Goal: Information Seeking & Learning: Learn about a topic

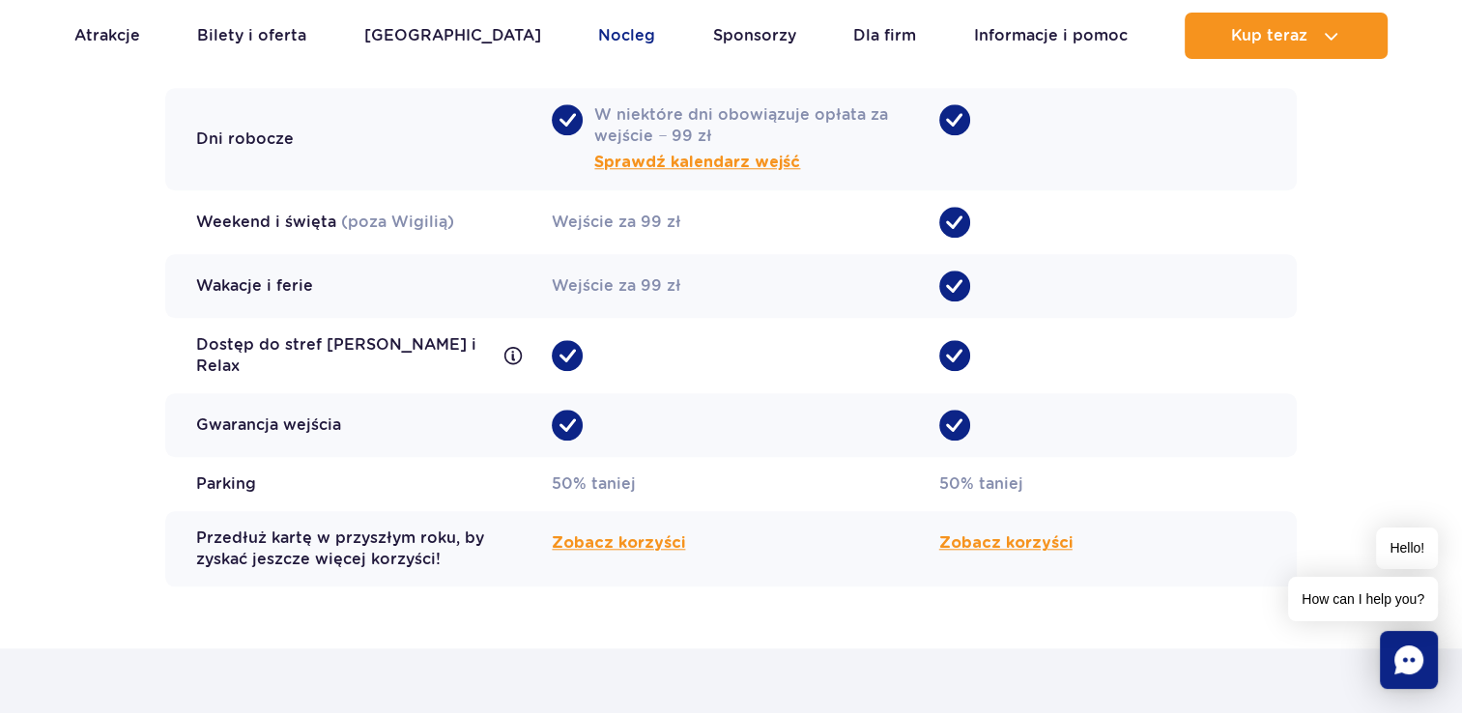
scroll to position [1546, 0]
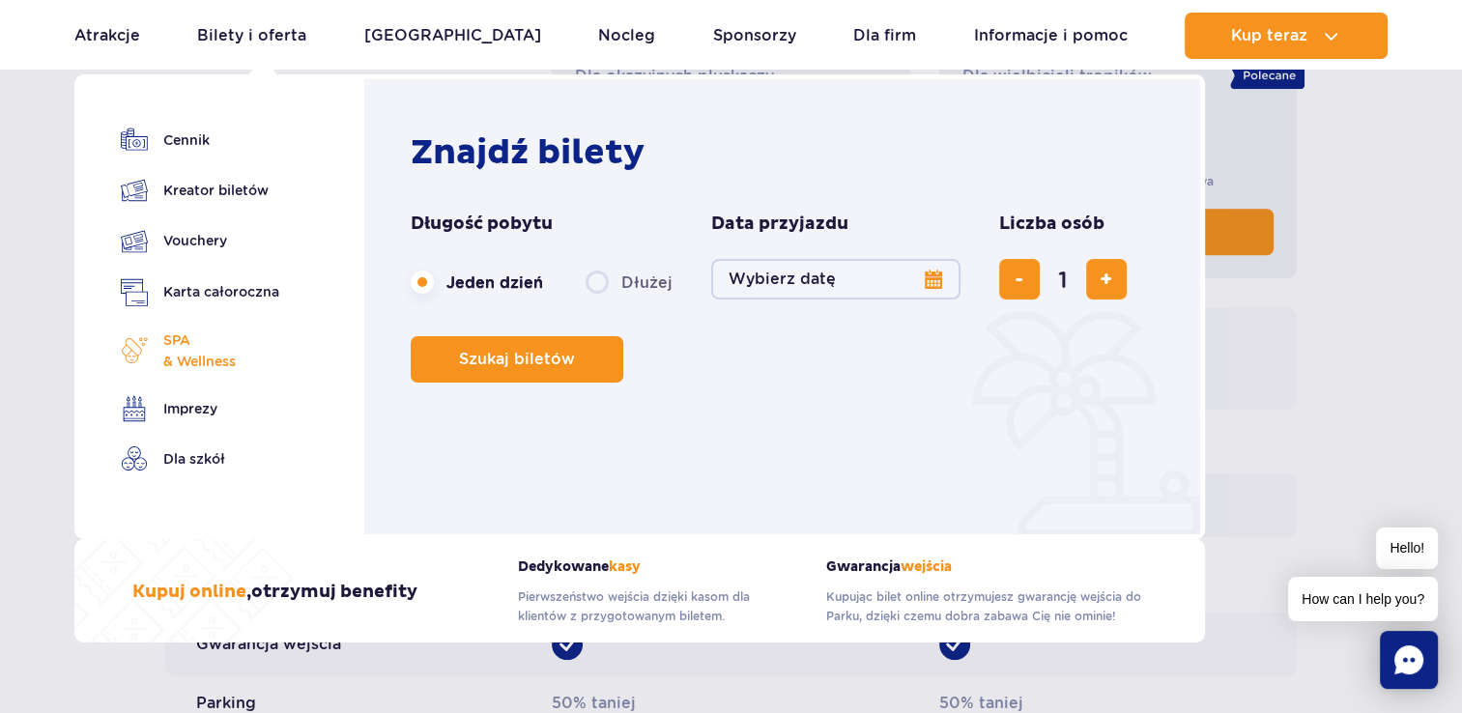
click at [189, 358] on span "SPA & Wellness" at bounding box center [199, 351] width 72 height 43
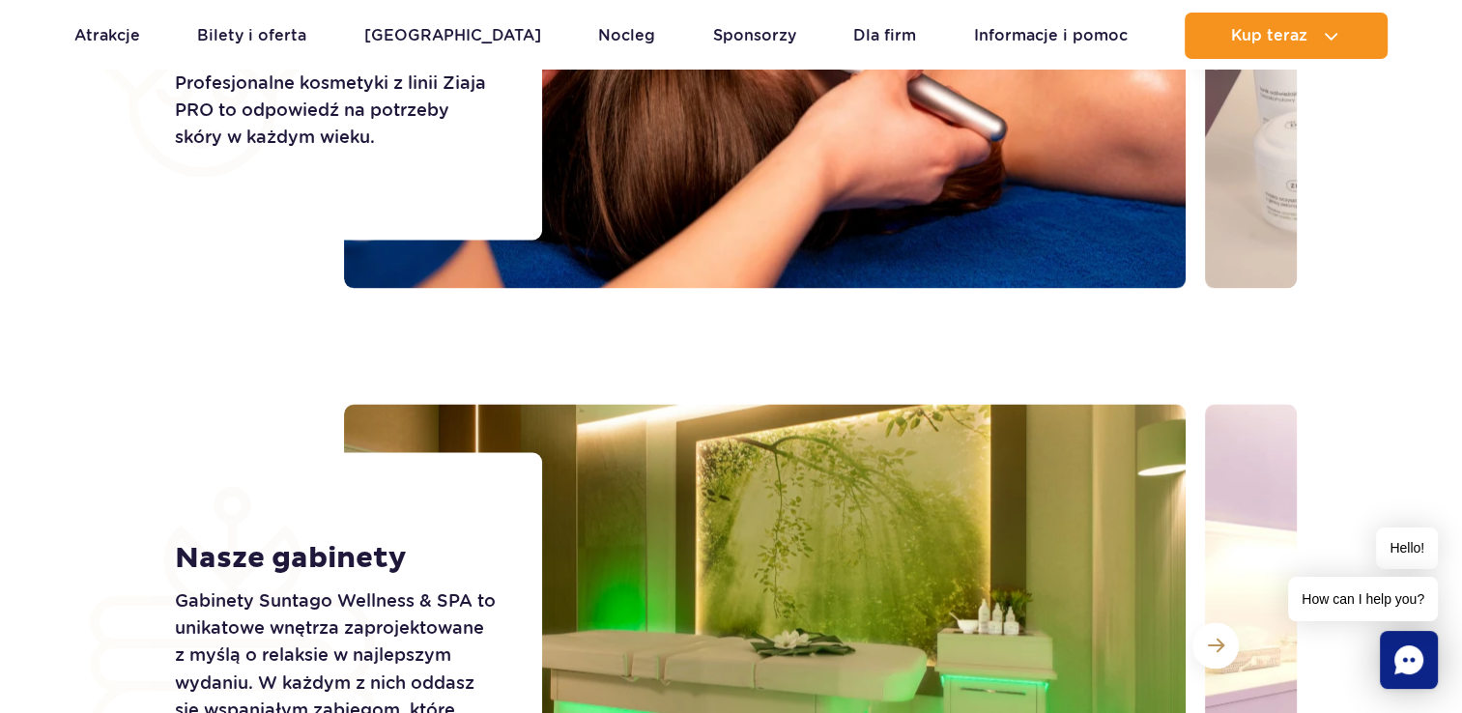
scroll to position [2973, 0]
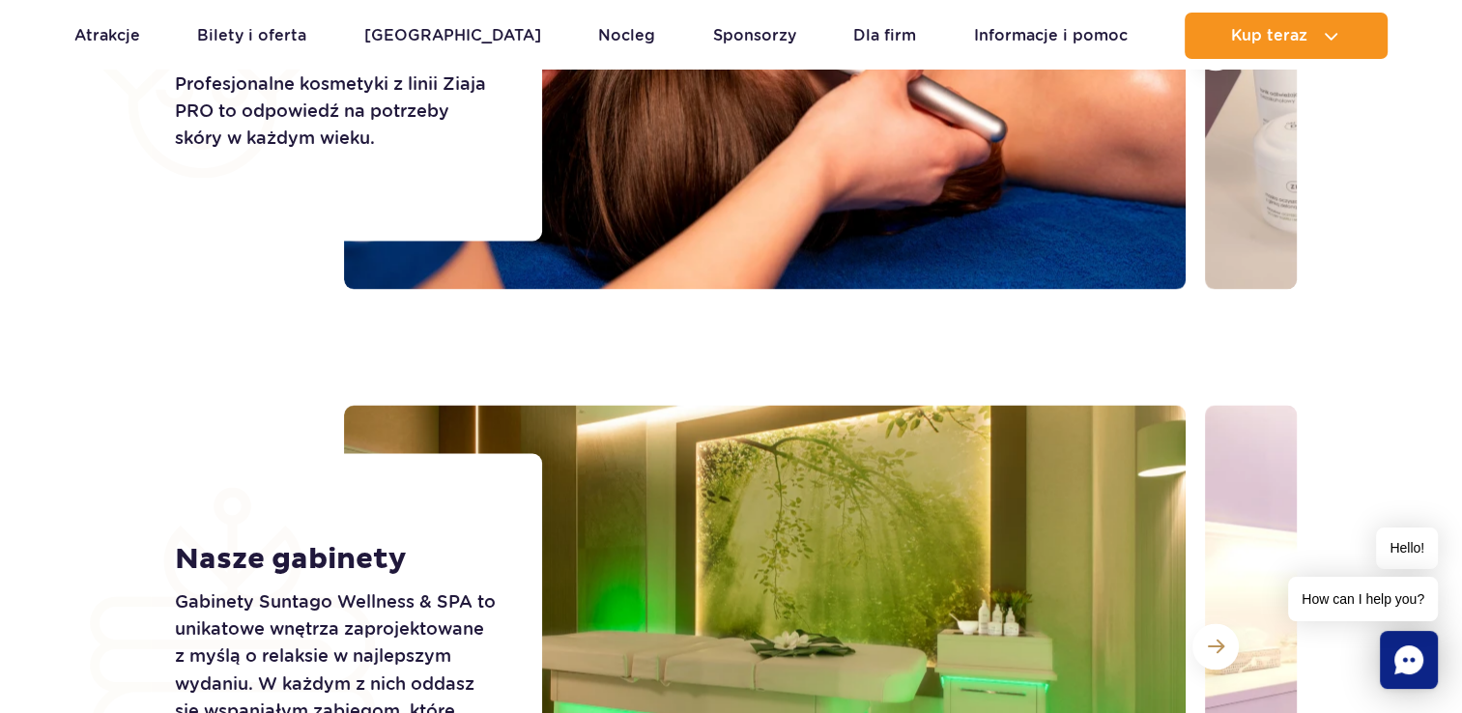
click at [302, 609] on p "Gabinety Suntago Wellness & SPA to unikatowe wnętrza zaprojektowane z myślą o r…" at bounding box center [337, 670] width 324 height 162
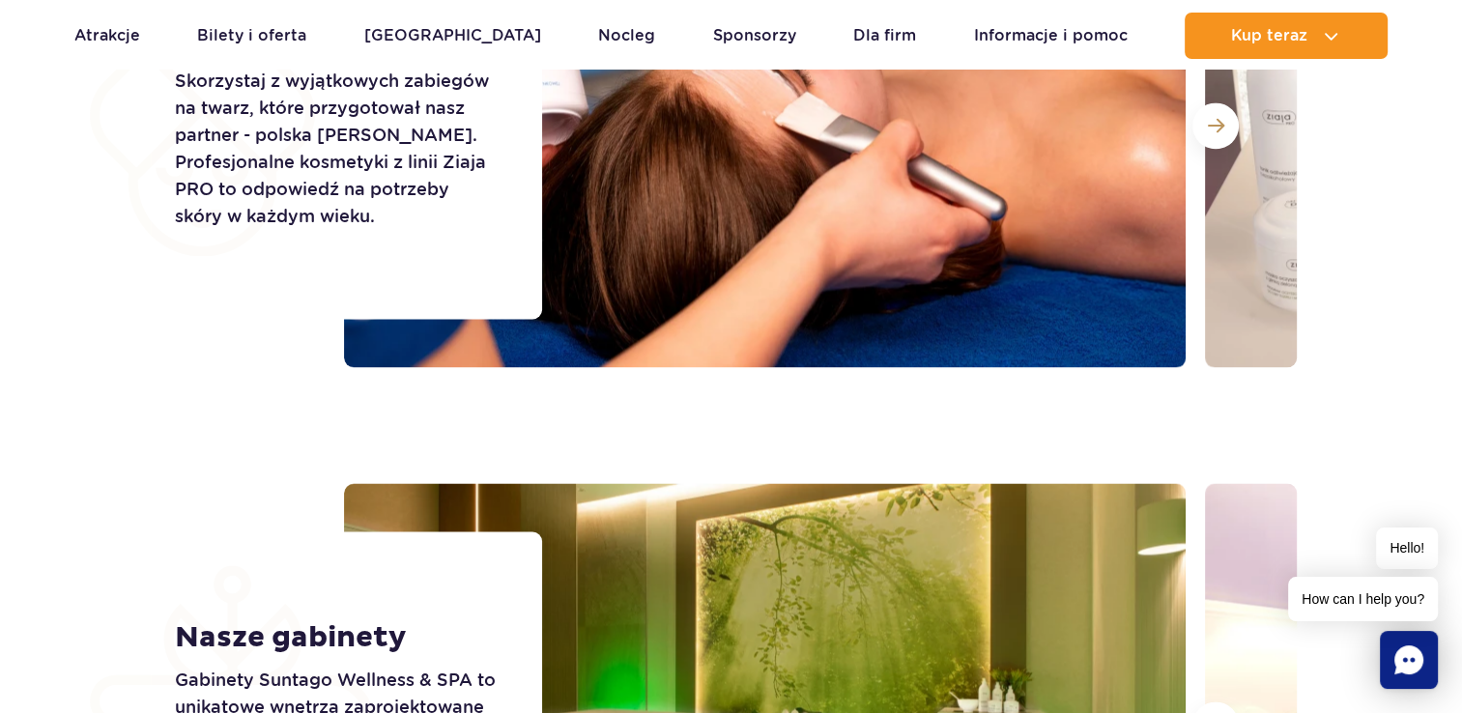
scroll to position [2586, 0]
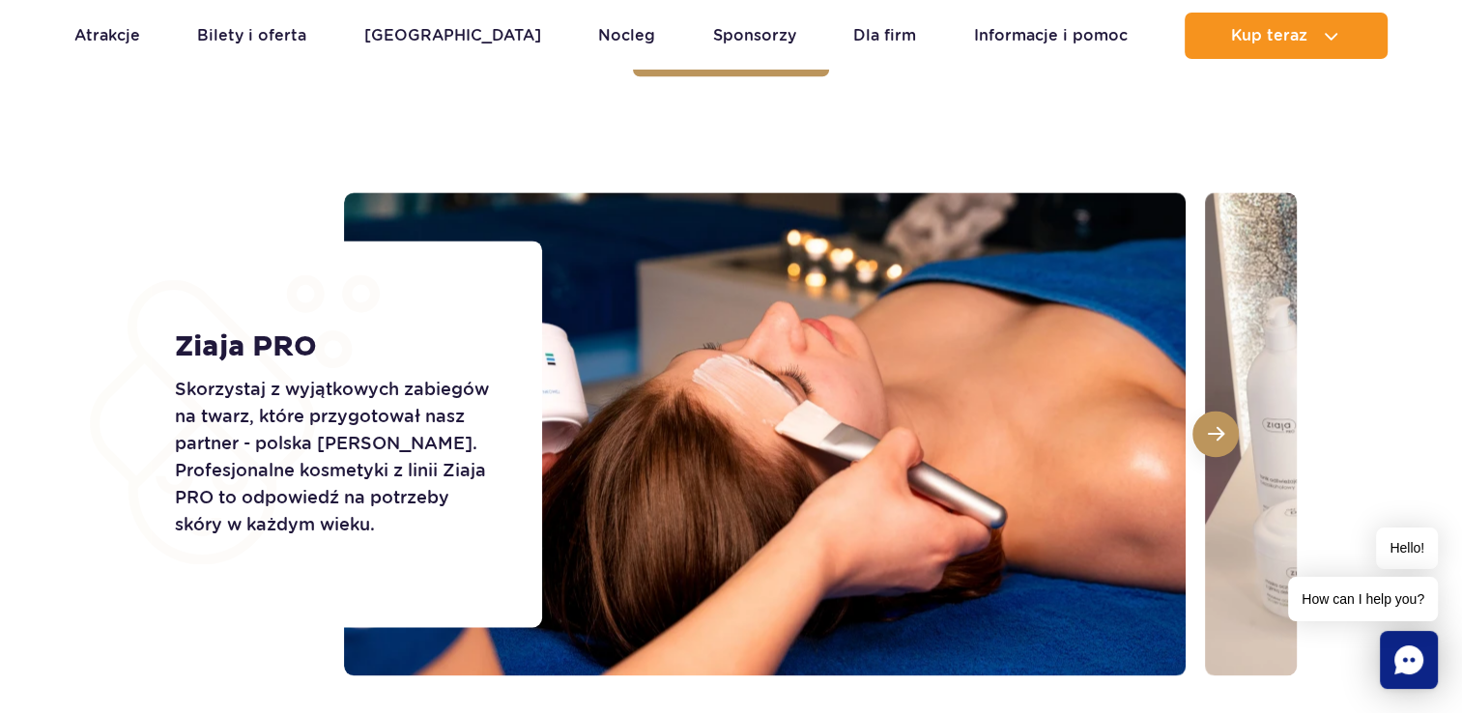
click at [1222, 433] on span at bounding box center [1216, 433] width 16 height 17
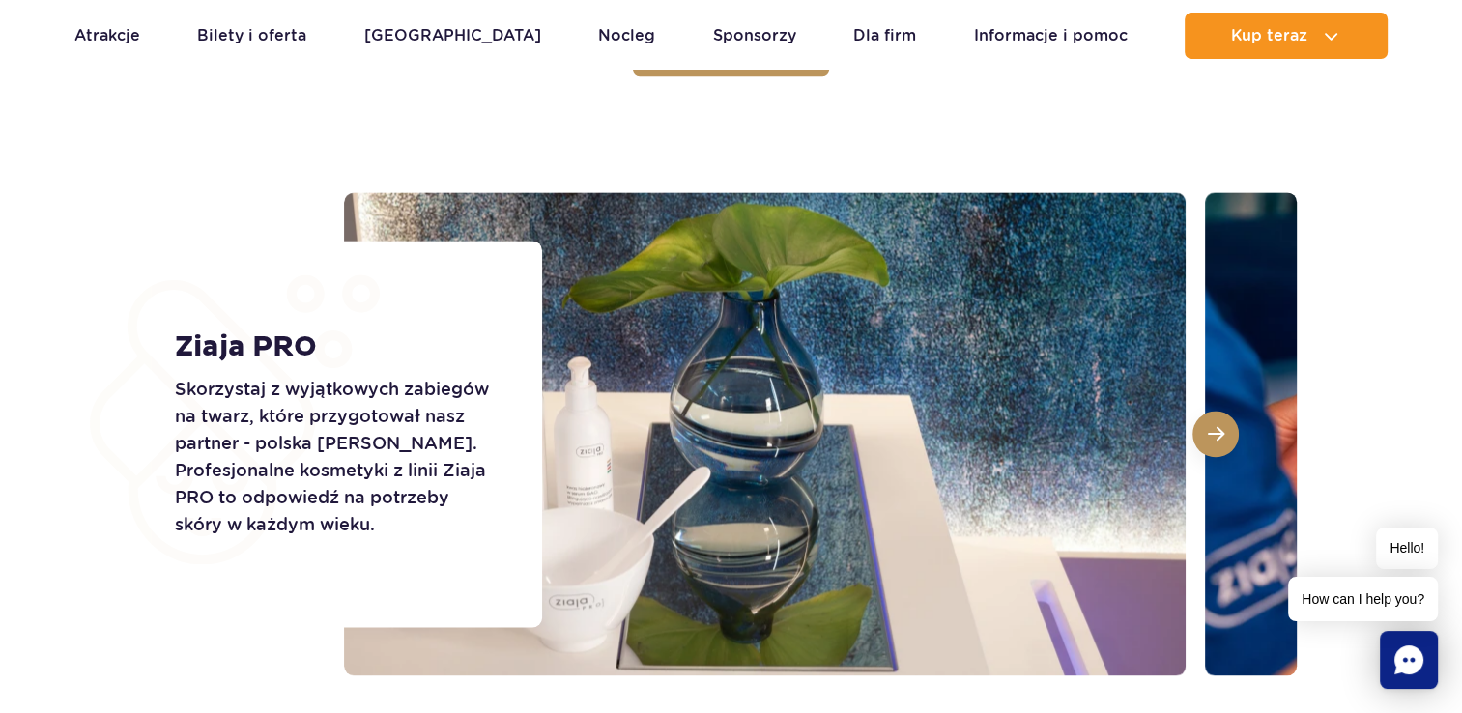
click at [1222, 433] on span at bounding box center [1216, 433] width 16 height 17
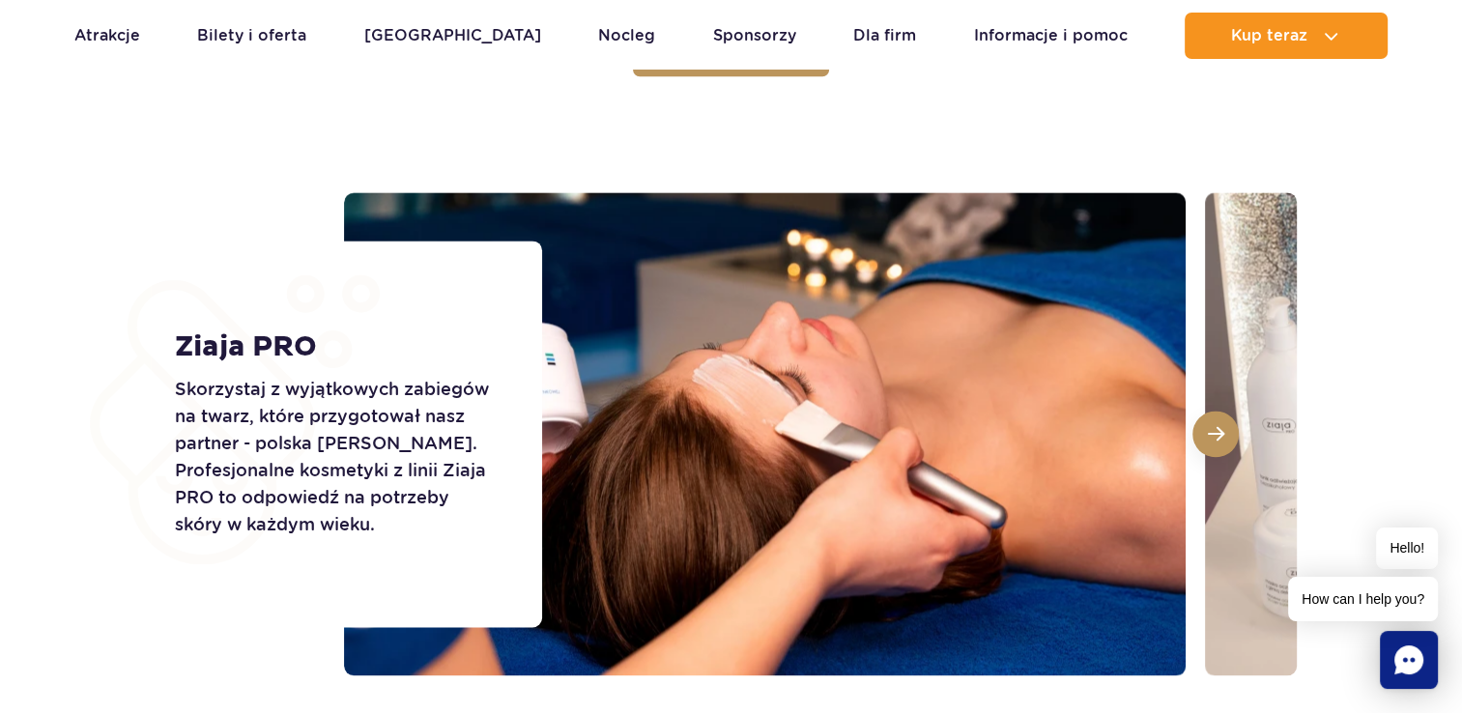
click at [1222, 433] on span at bounding box center [1216, 433] width 16 height 17
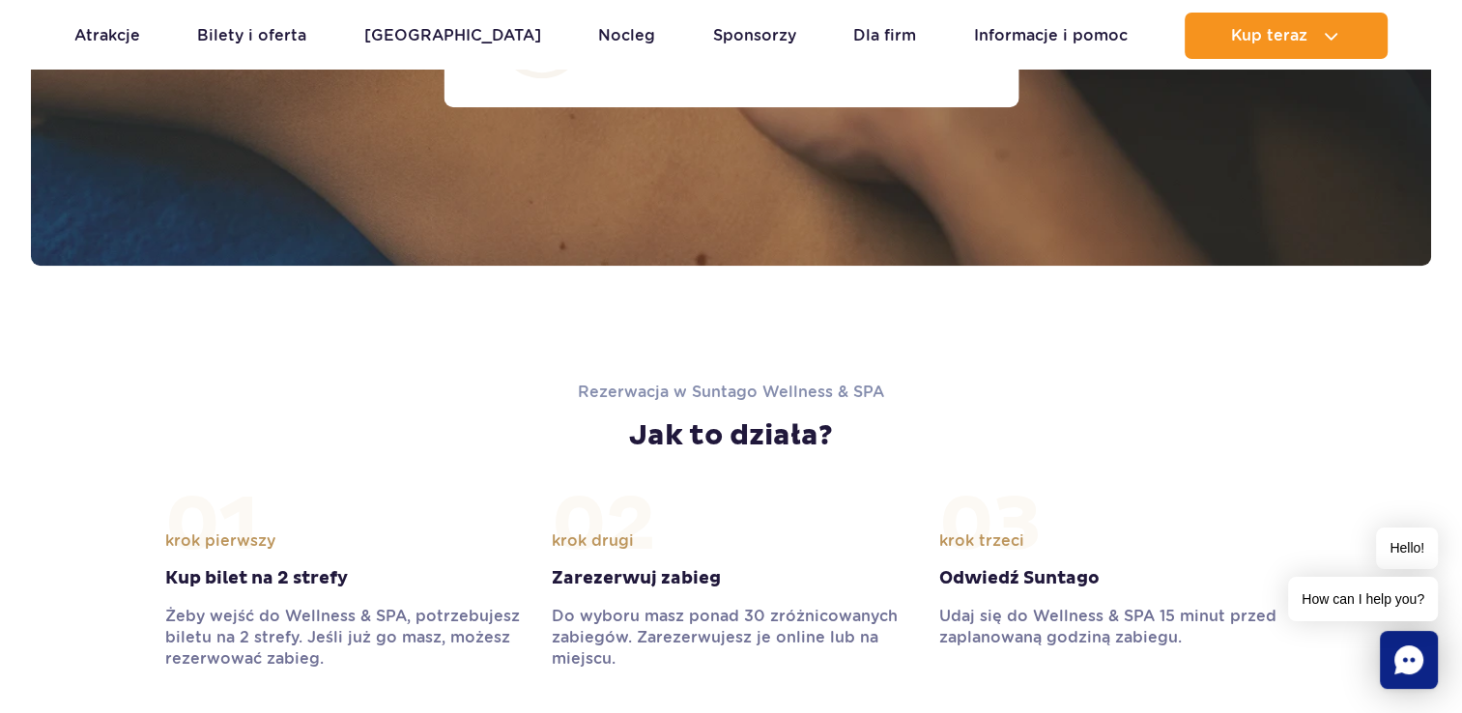
scroll to position [1910, 0]
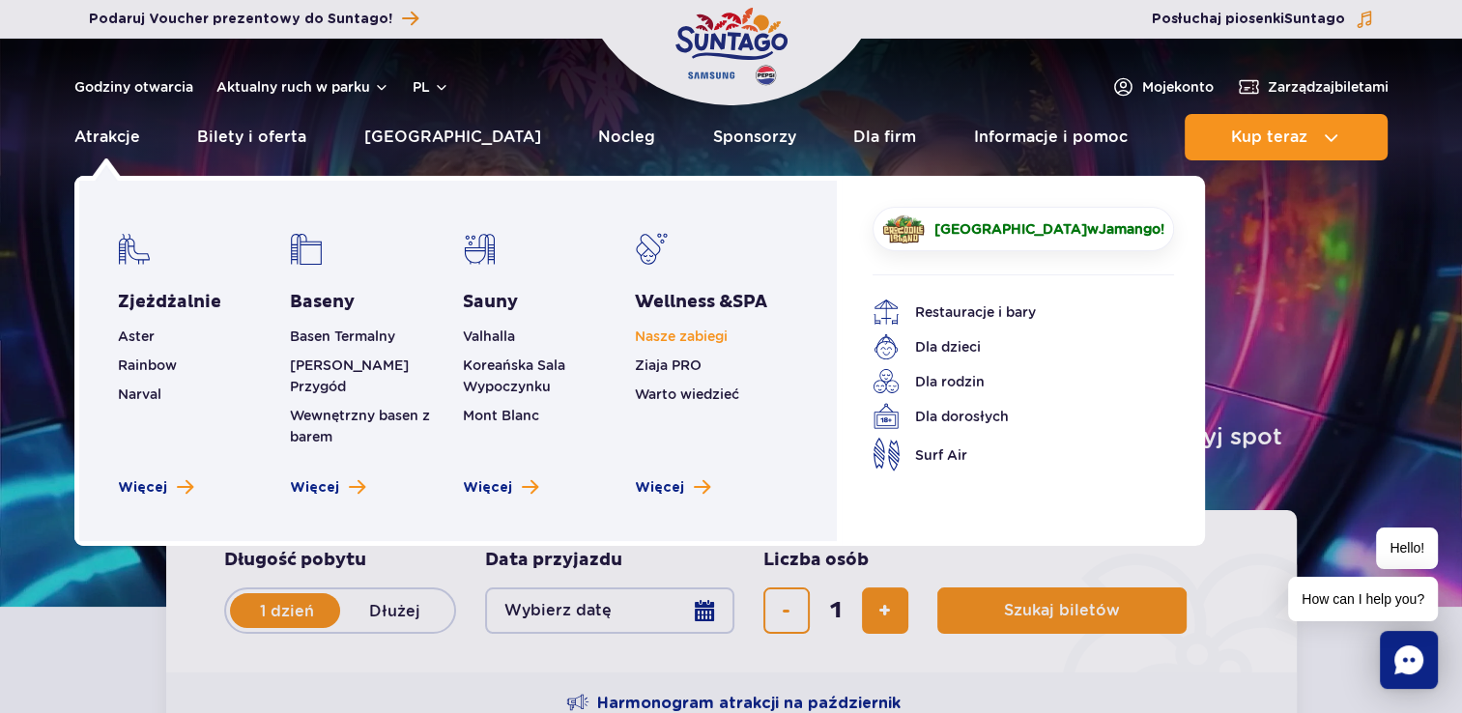
click at [673, 331] on link "Nasze zabiegi" at bounding box center [681, 336] width 93 height 15
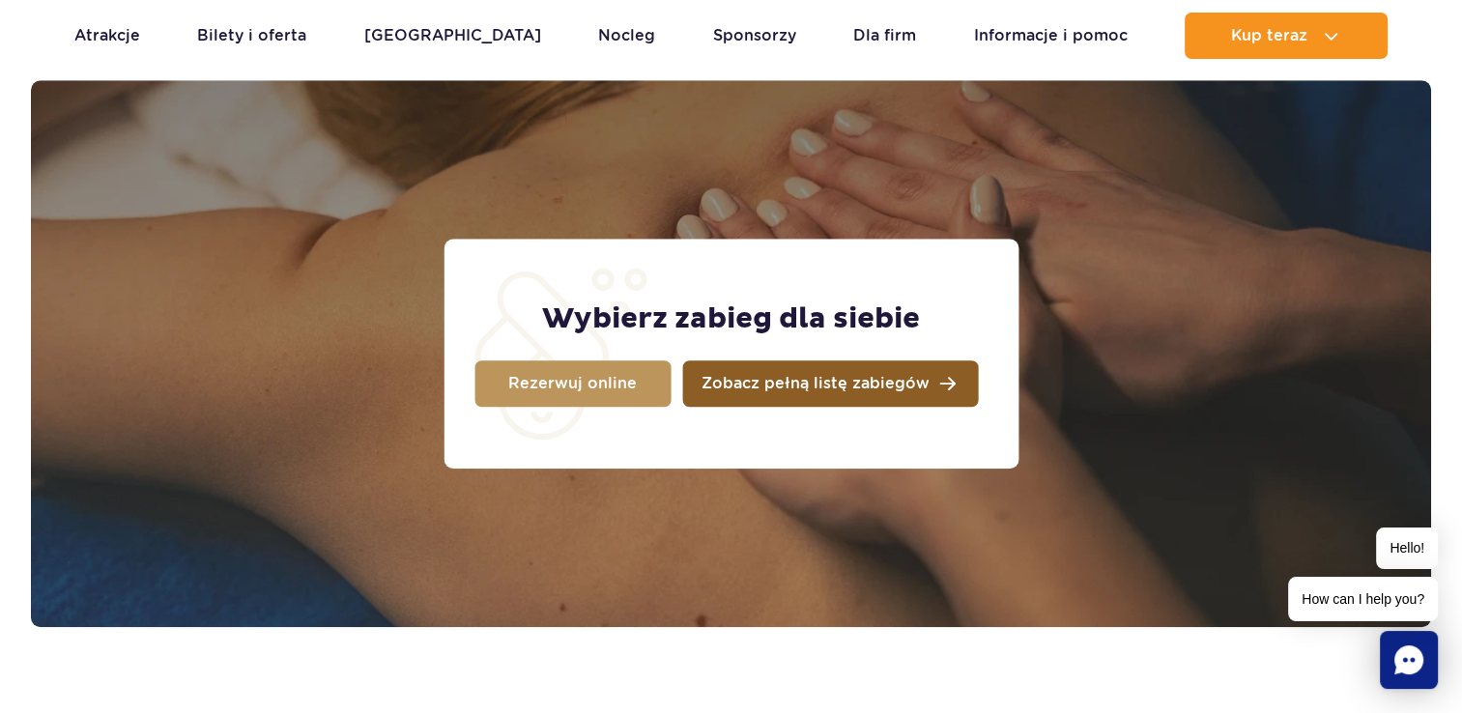
click at [831, 388] on span "Zobacz pełną listę zabiegów" at bounding box center [816, 383] width 228 height 15
